Goal: Information Seeking & Learning: Find specific fact

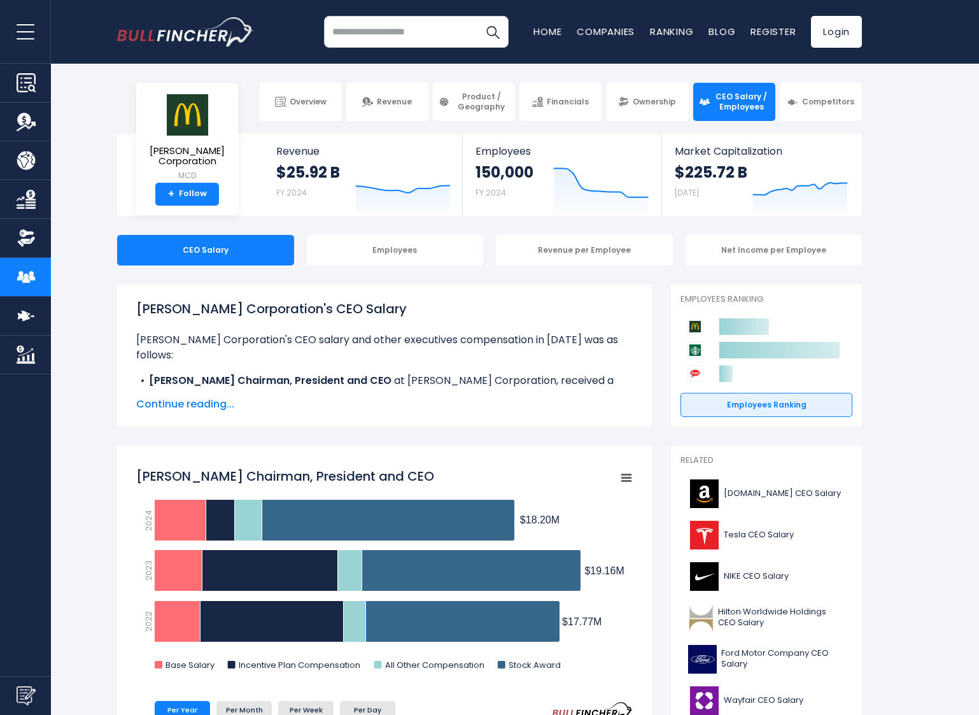
click at [215, 406] on span "Continue reading..." at bounding box center [384, 404] width 497 height 15
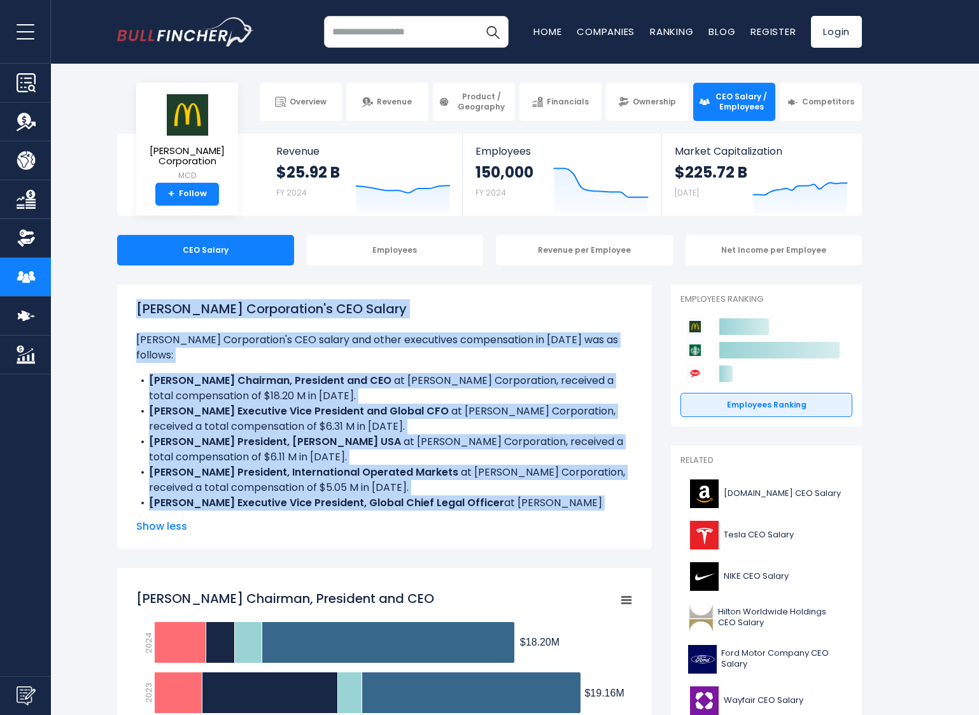
drag, startPoint x: 139, startPoint y: 310, endPoint x: 558, endPoint y: 498, distance: 459.1
click at [558, 498] on div "[PERSON_NAME] Corporation's CEO Salary [PERSON_NAME] Corporation's CEO salary a…" at bounding box center [384, 404] width 497 height 211
copy div "LoRemips'd Sitametcons'a ELI Seddoe TeMporin'u Laboreetdol'm ALI enimad min ven…"
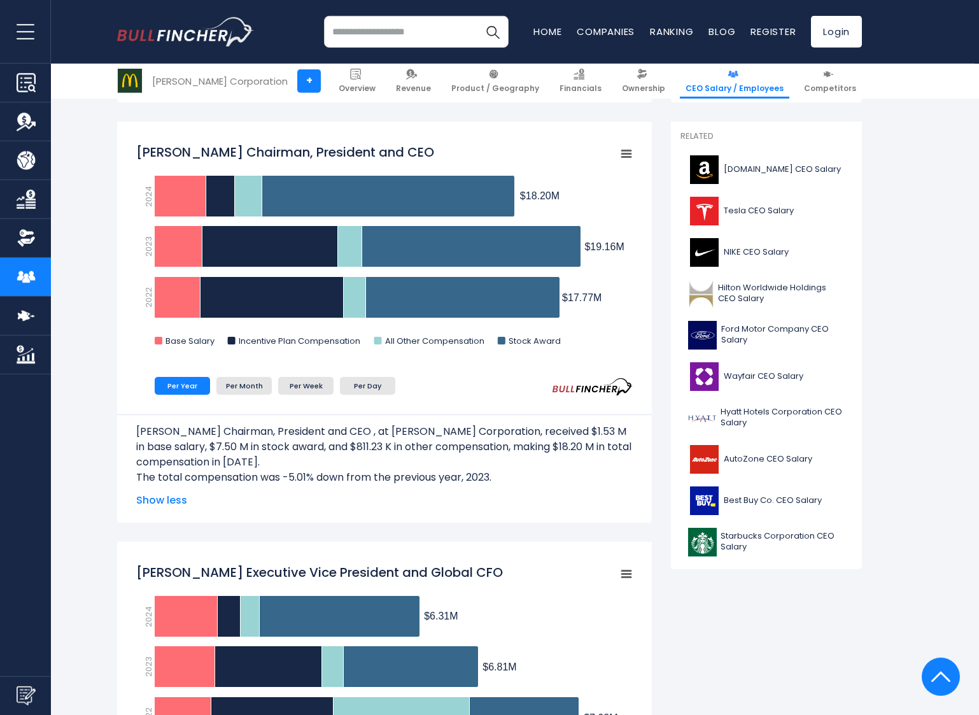
scroll to position [327, 0]
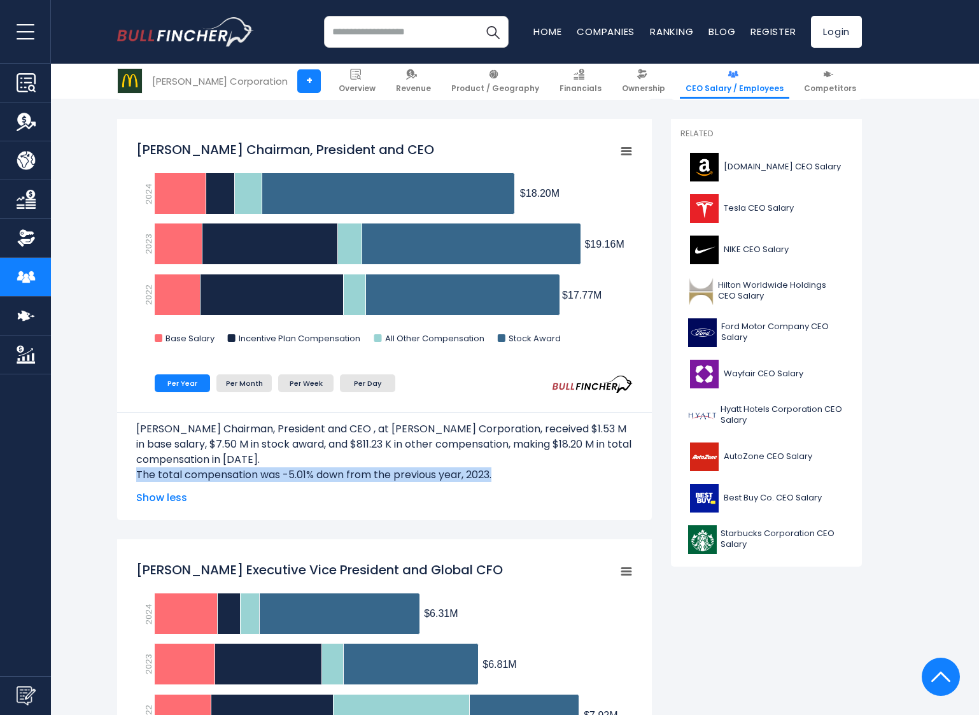
drag, startPoint x: 137, startPoint y: 474, endPoint x: 497, endPoint y: 479, distance: 359.7
click at [504, 479] on p "The total compensation was -5.01% down from the previous year, 2023." at bounding box center [384, 474] width 497 height 15
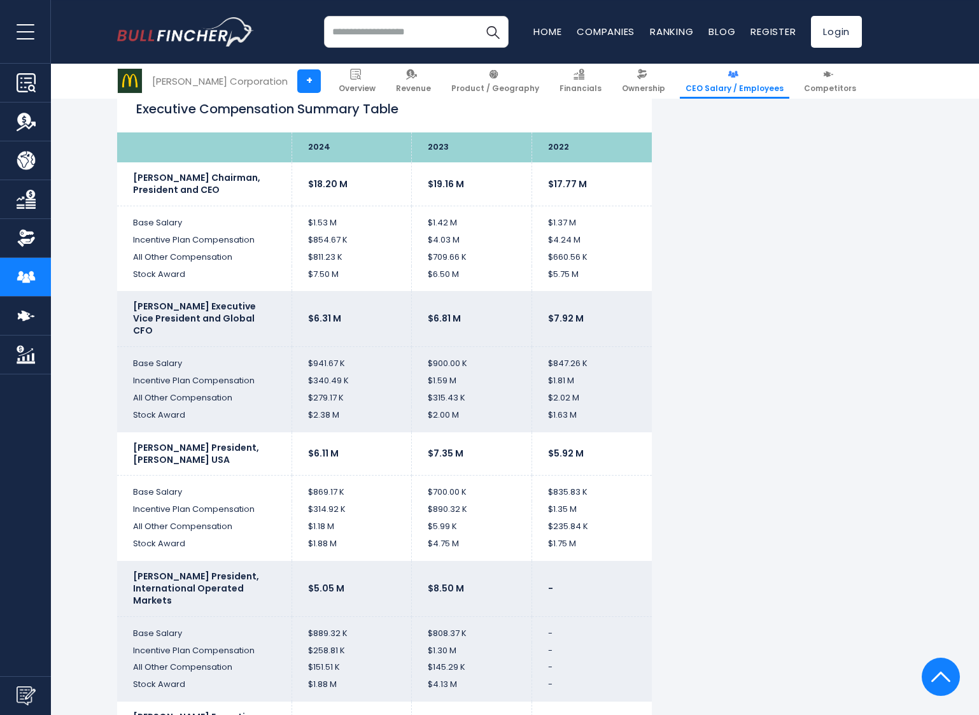
scroll to position [2456, 0]
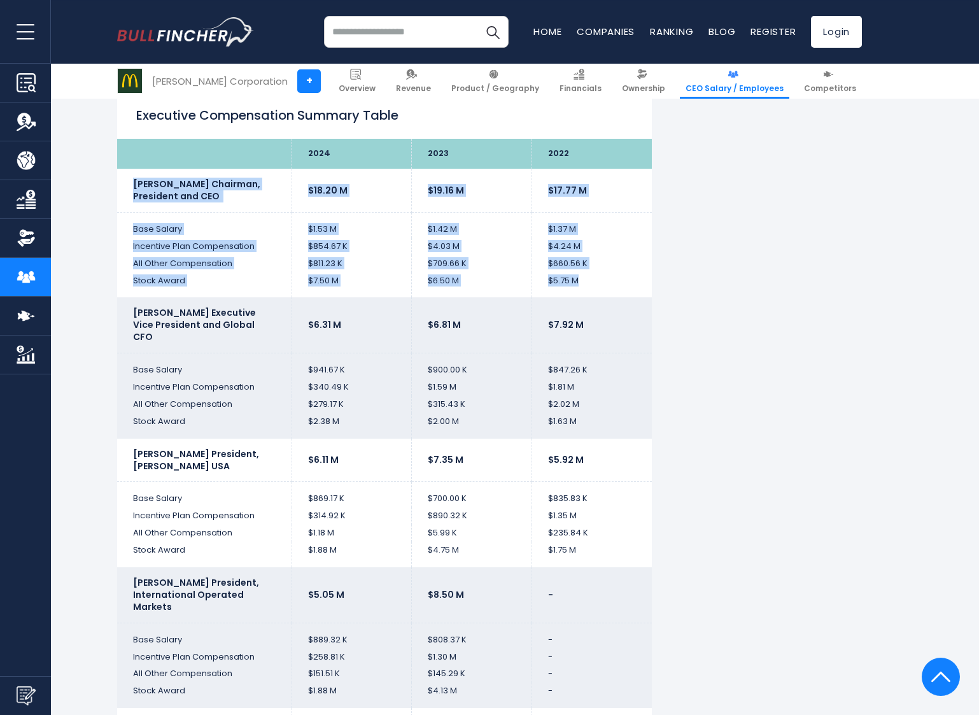
drag, startPoint x: 134, startPoint y: 182, endPoint x: 643, endPoint y: 278, distance: 517.6
click at [625, 253] on td "$4.24 M" at bounding box center [592, 246] width 120 height 17
drag, startPoint x: 129, startPoint y: 179, endPoint x: 358, endPoint y: 257, distance: 242.2
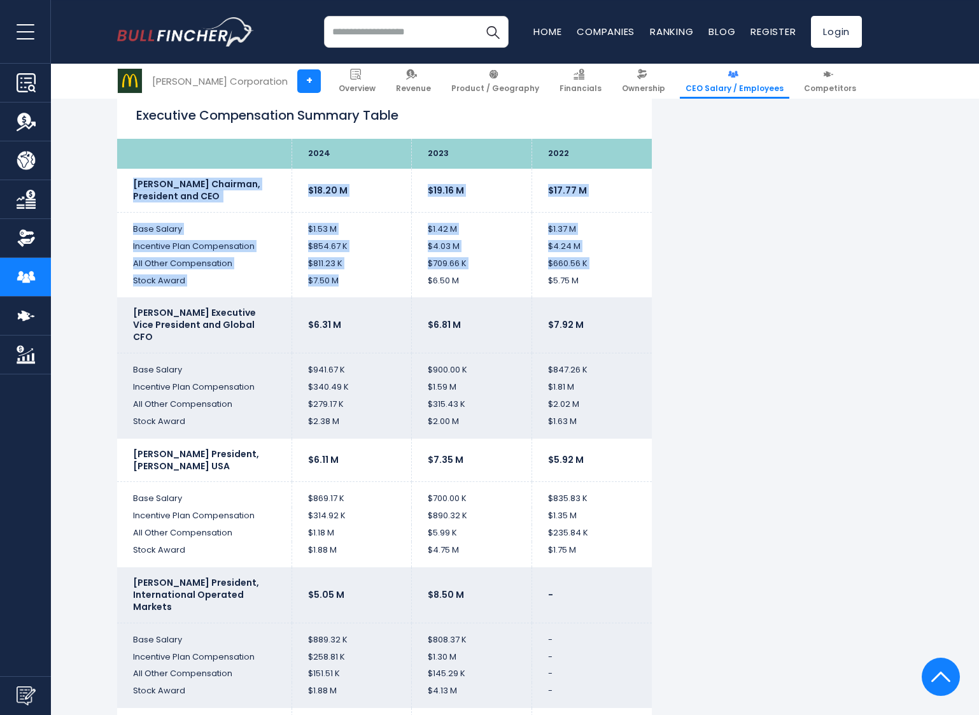
click at [371, 234] on td "$1.53 M" at bounding box center [352, 224] width 120 height 25
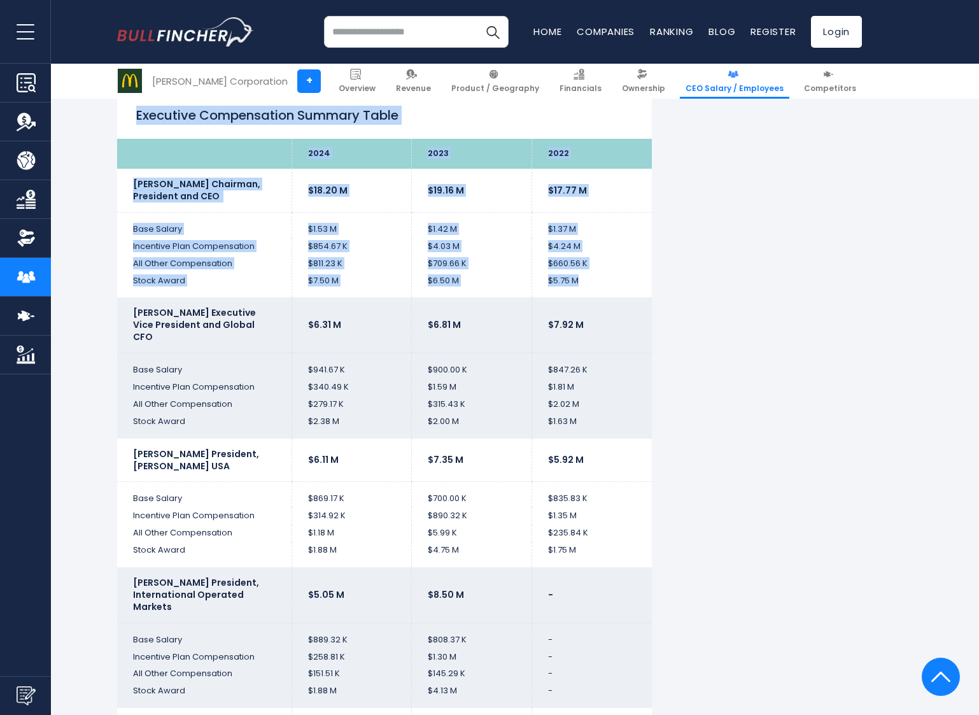
drag, startPoint x: 134, startPoint y: 111, endPoint x: 627, endPoint y: 274, distance: 519.6
copy div "Executive Compensation Summary Table 2024 2023 2022 Christopher Kempczinski Cha…"
